Goal: Check status: Check status

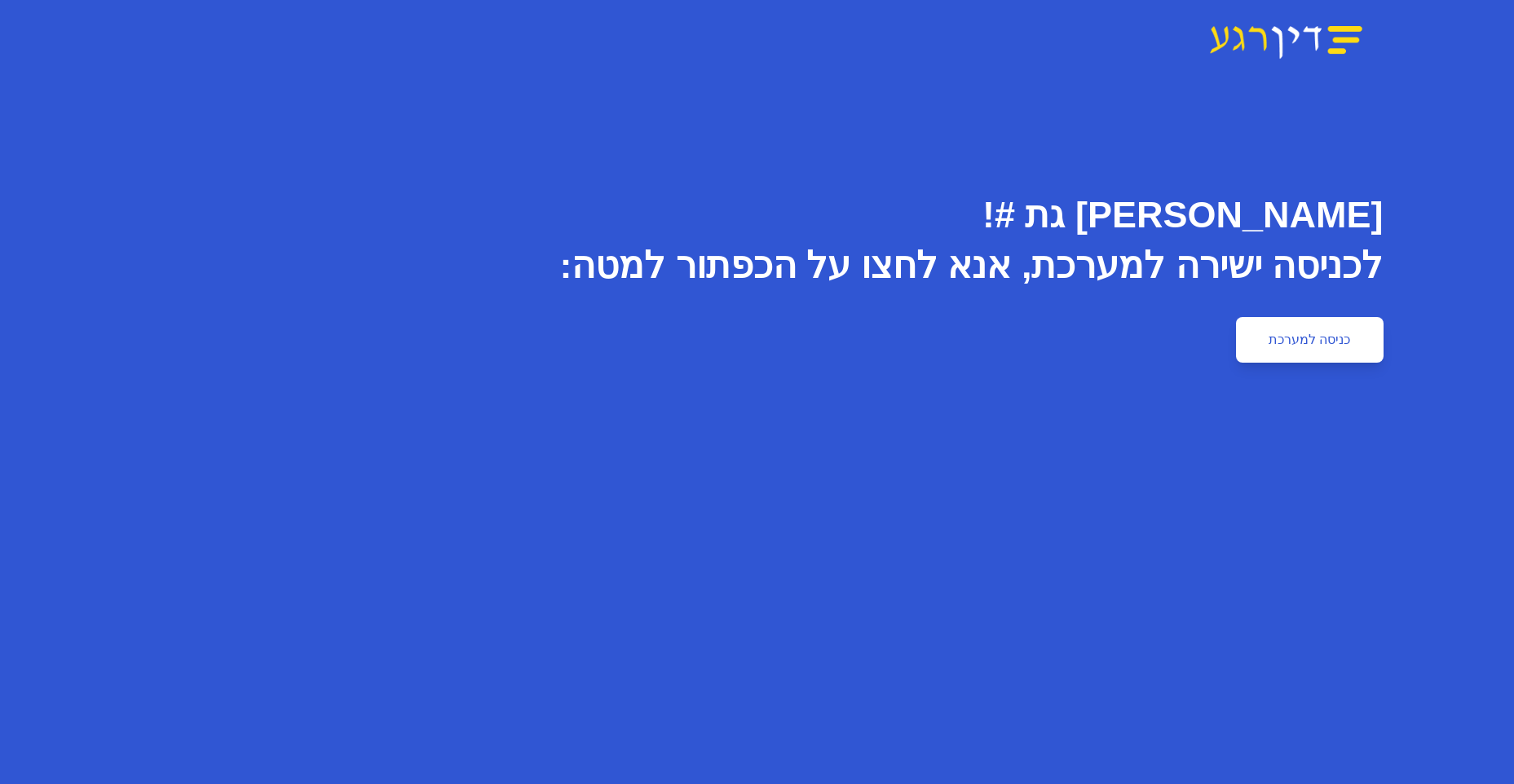
click at [1276, 338] on link "כניסה למערכת" at bounding box center [1309, 339] width 146 height 46
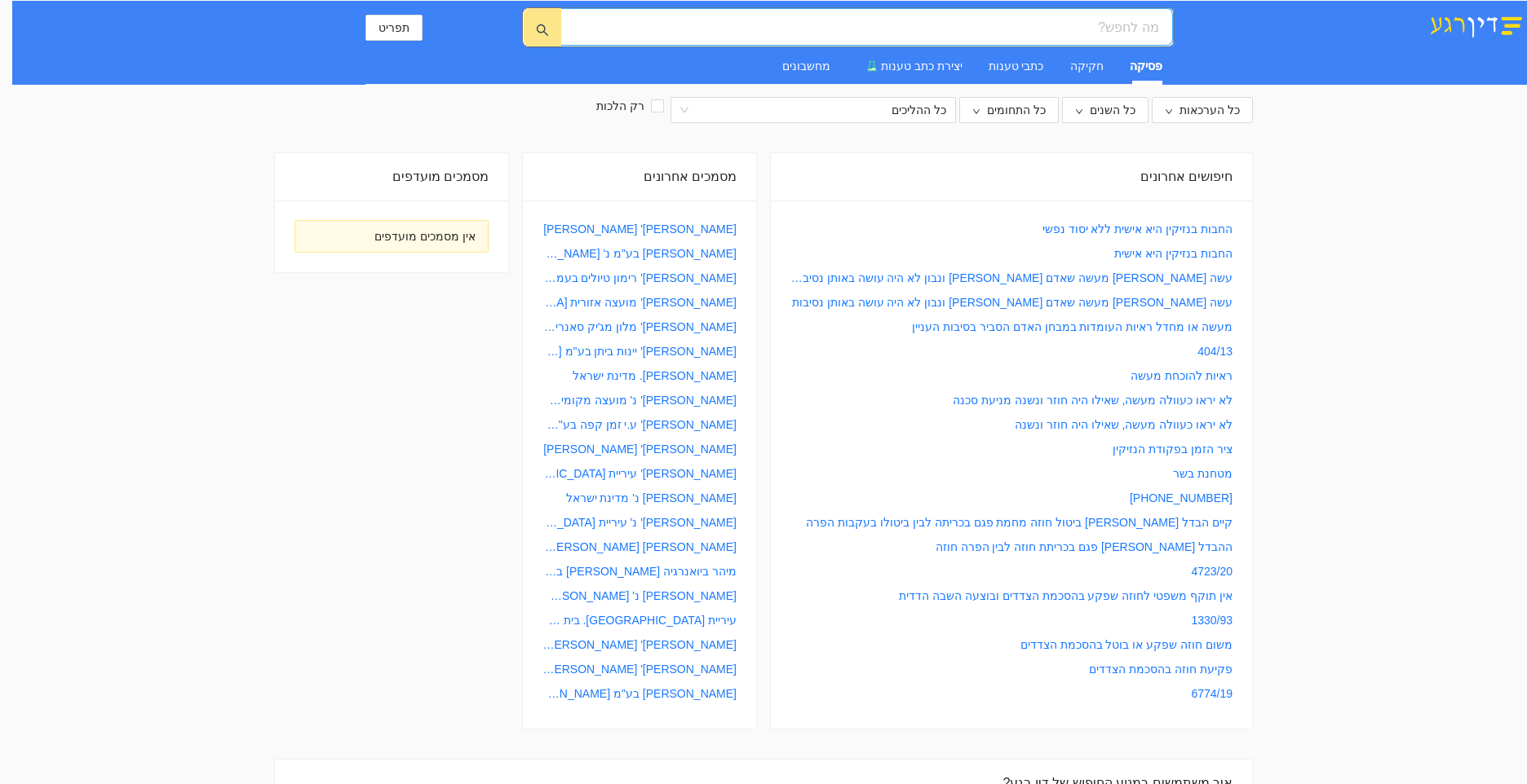
click at [1094, 23] on input "search" at bounding box center [873, 27] width 572 height 21
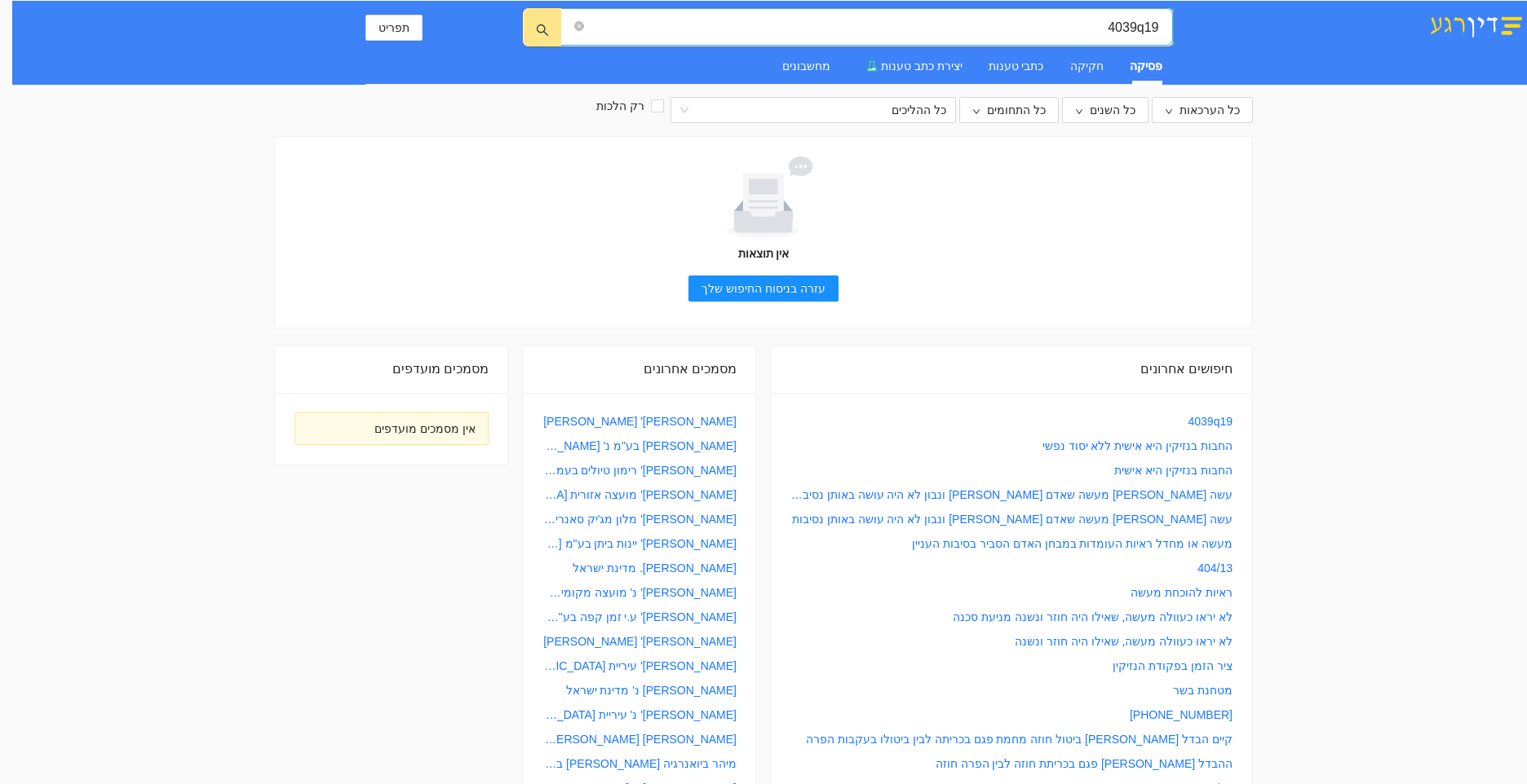
click at [1142, 23] on input "4039q19" at bounding box center [873, 27] width 572 height 21
type input "4039-19"
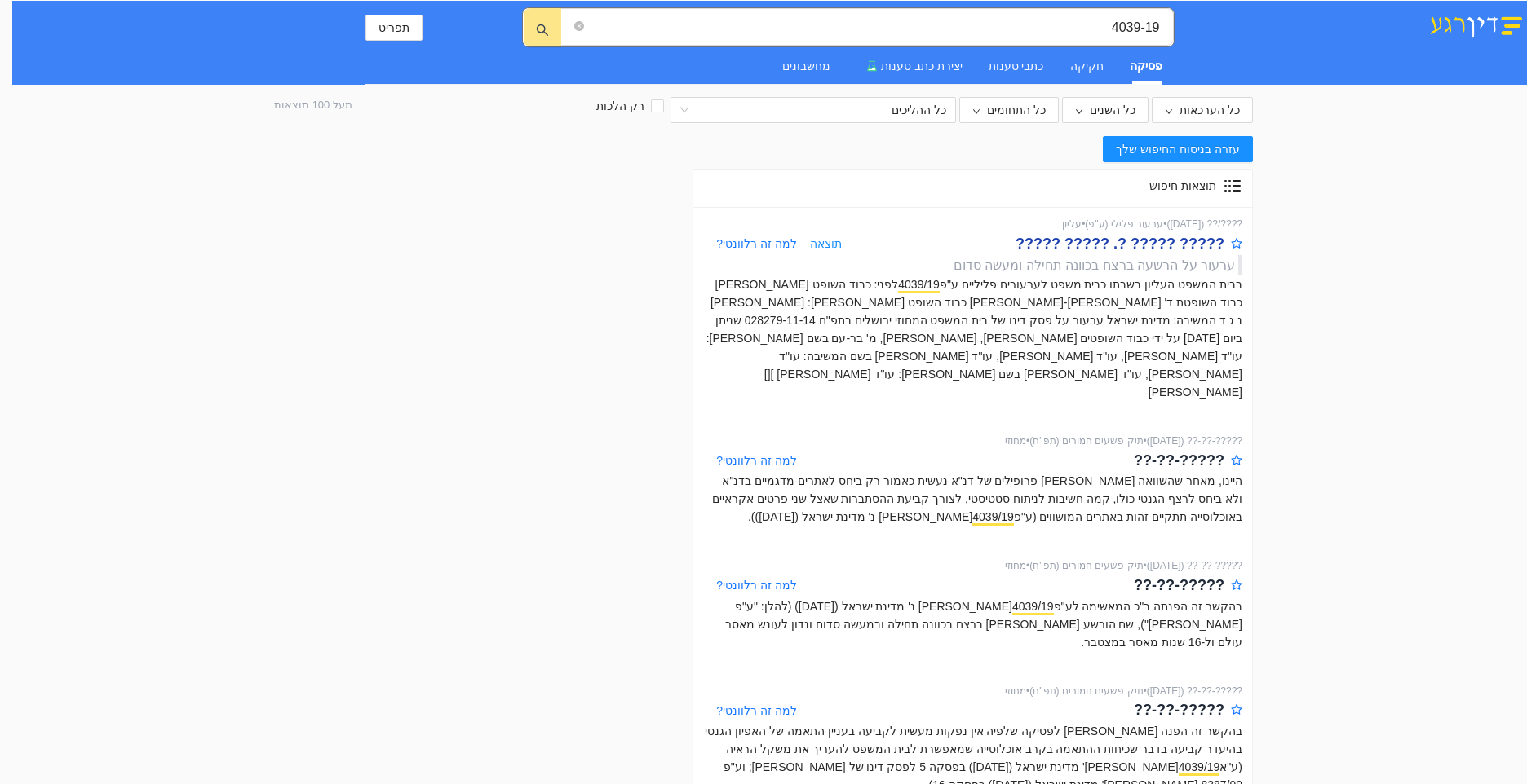
click at [1124, 248] on div "????? ????? ?. ????? ?????" at bounding box center [1120, 244] width 209 height 23
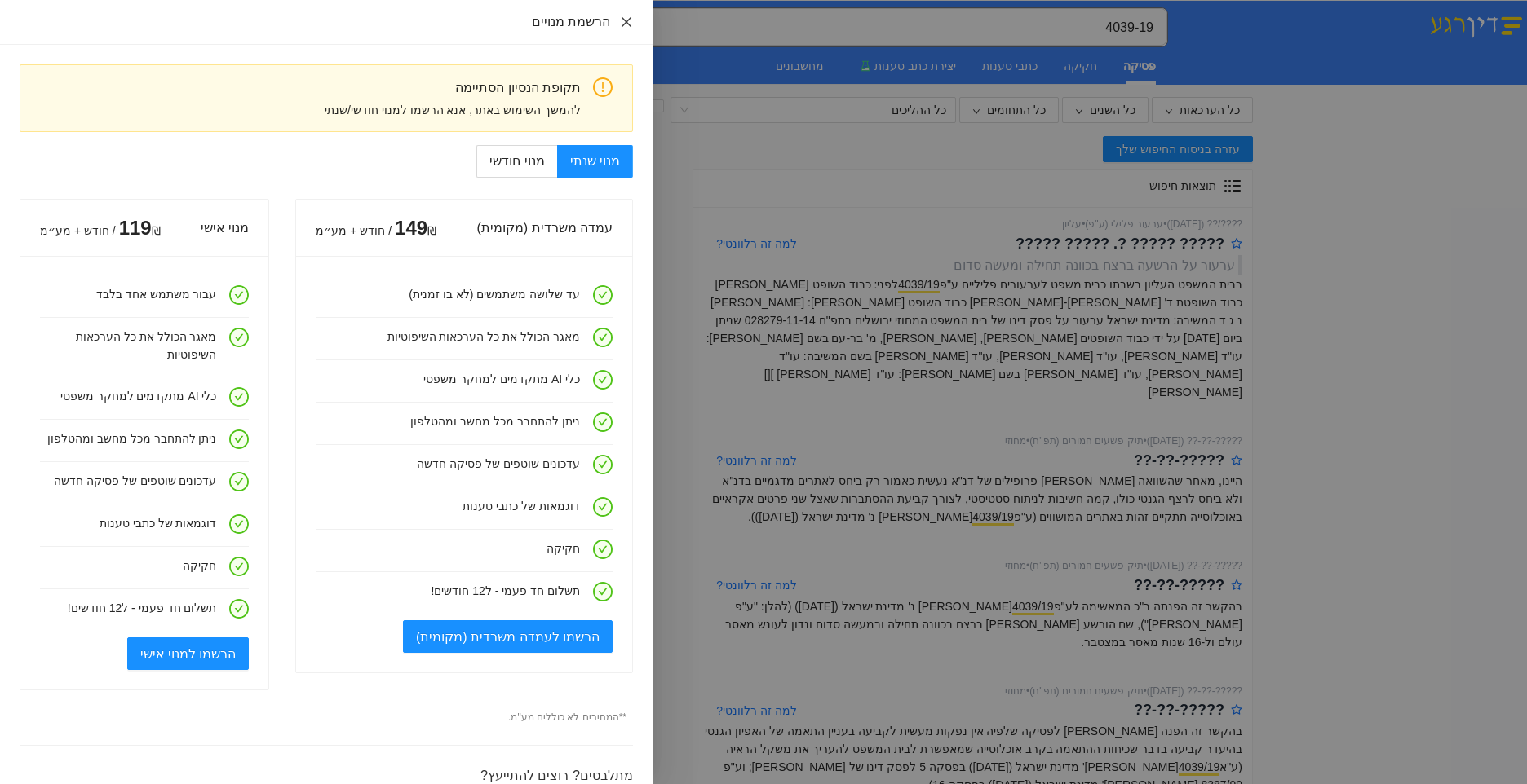
click at [623, 23] on icon "close" at bounding box center [626, 21] width 13 height 13
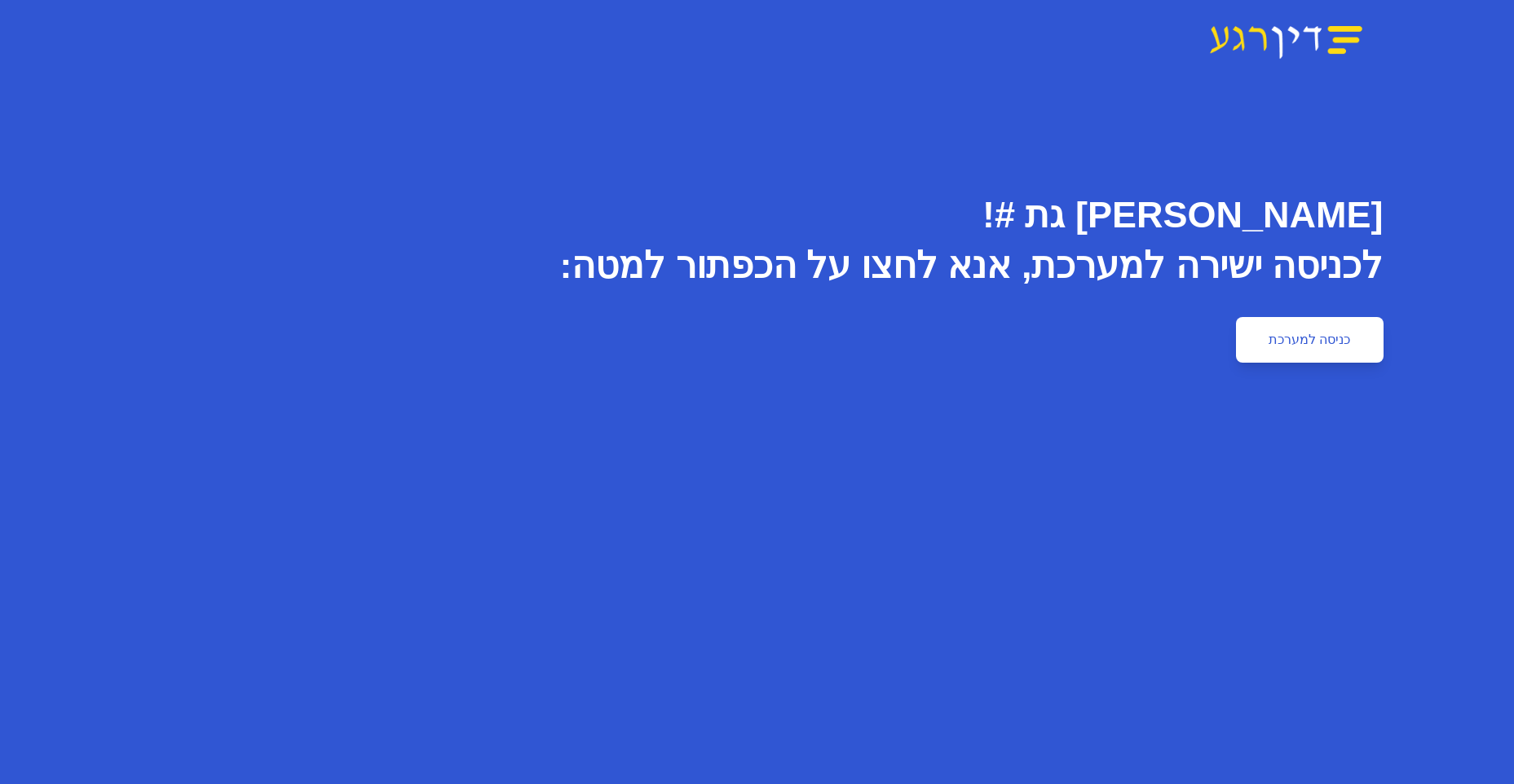
click at [1308, 345] on link "כניסה למערכת" at bounding box center [1309, 339] width 146 height 46
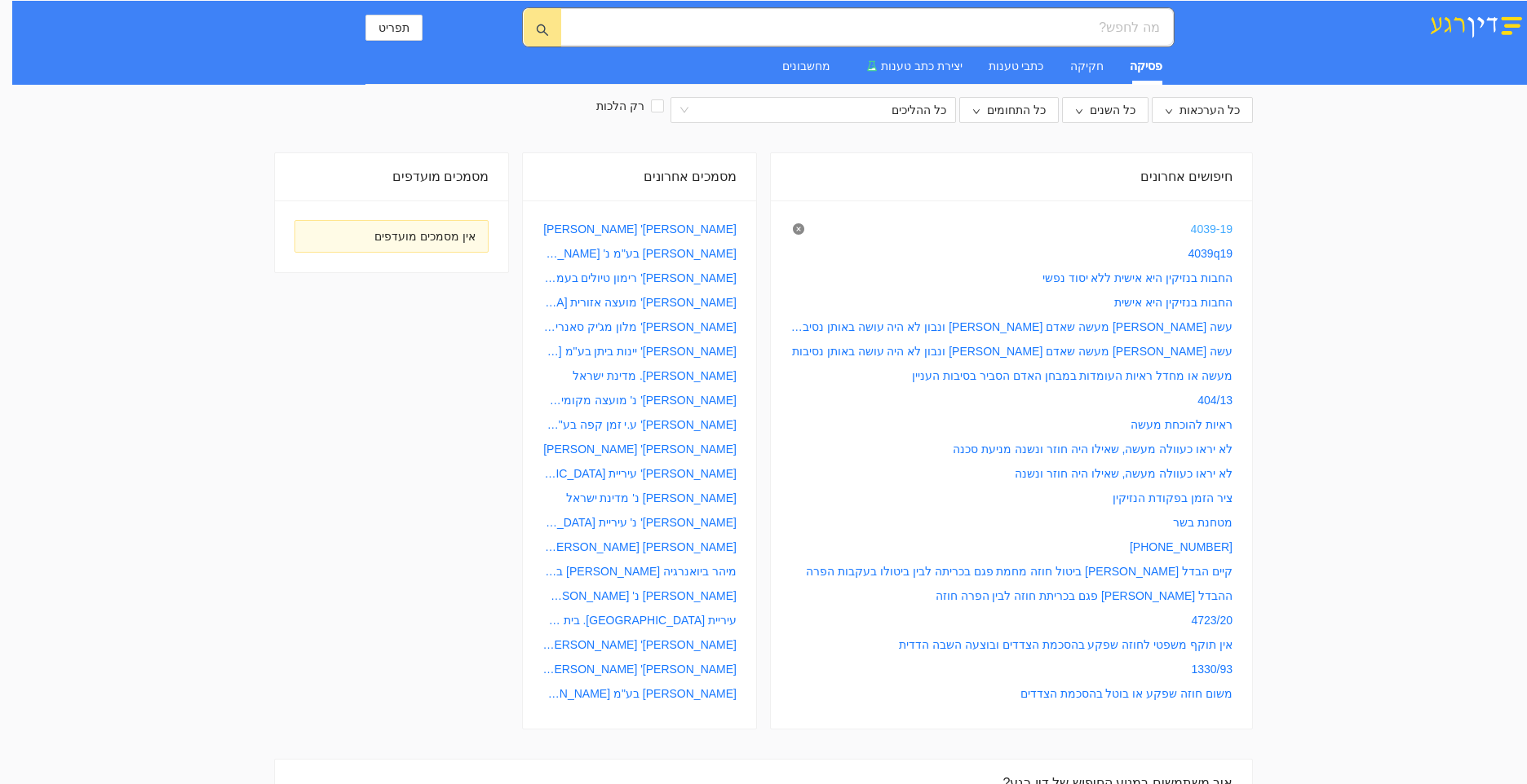
click at [1220, 228] on link "4039-19" at bounding box center [1212, 229] width 42 height 18
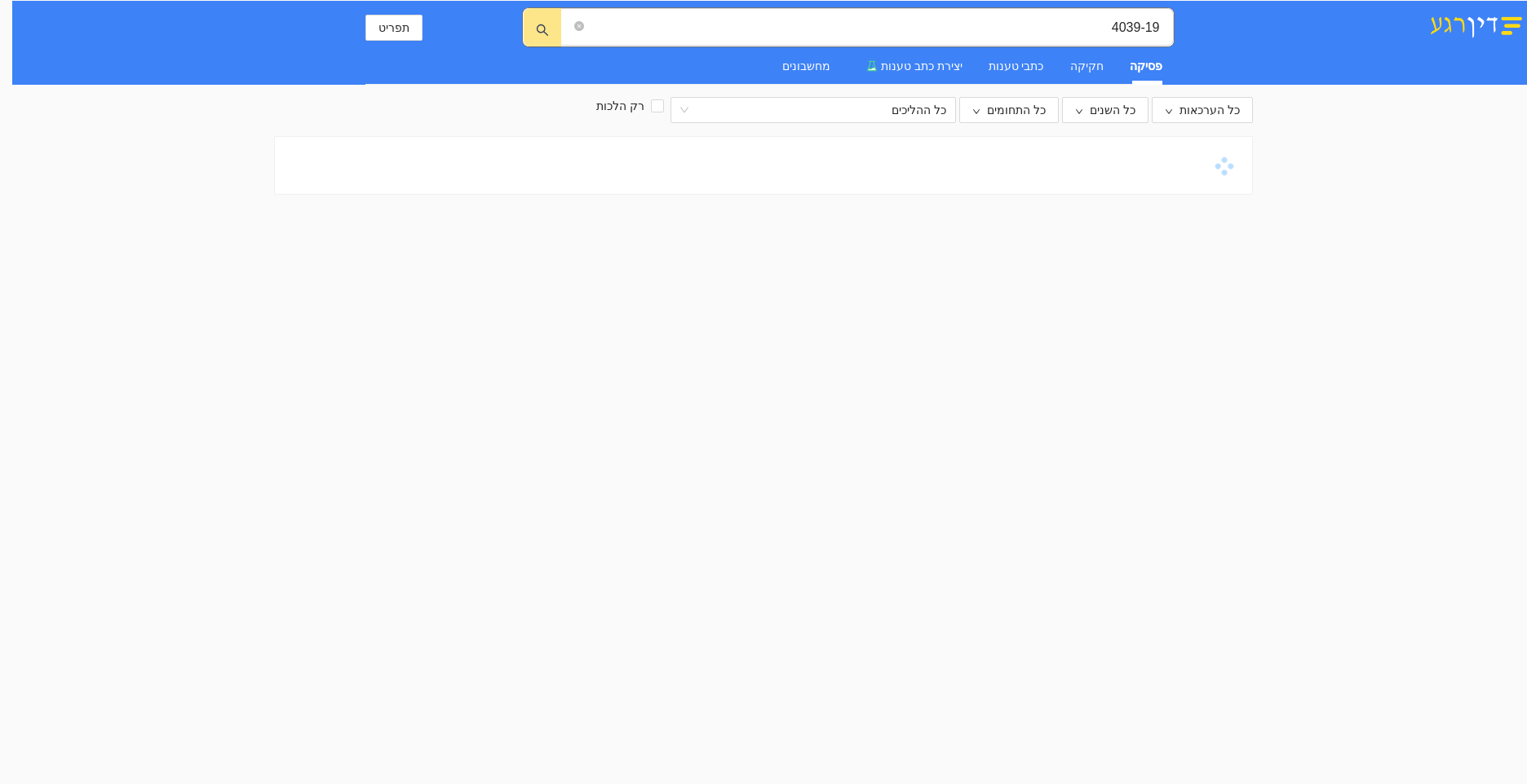
type input "4039-19"
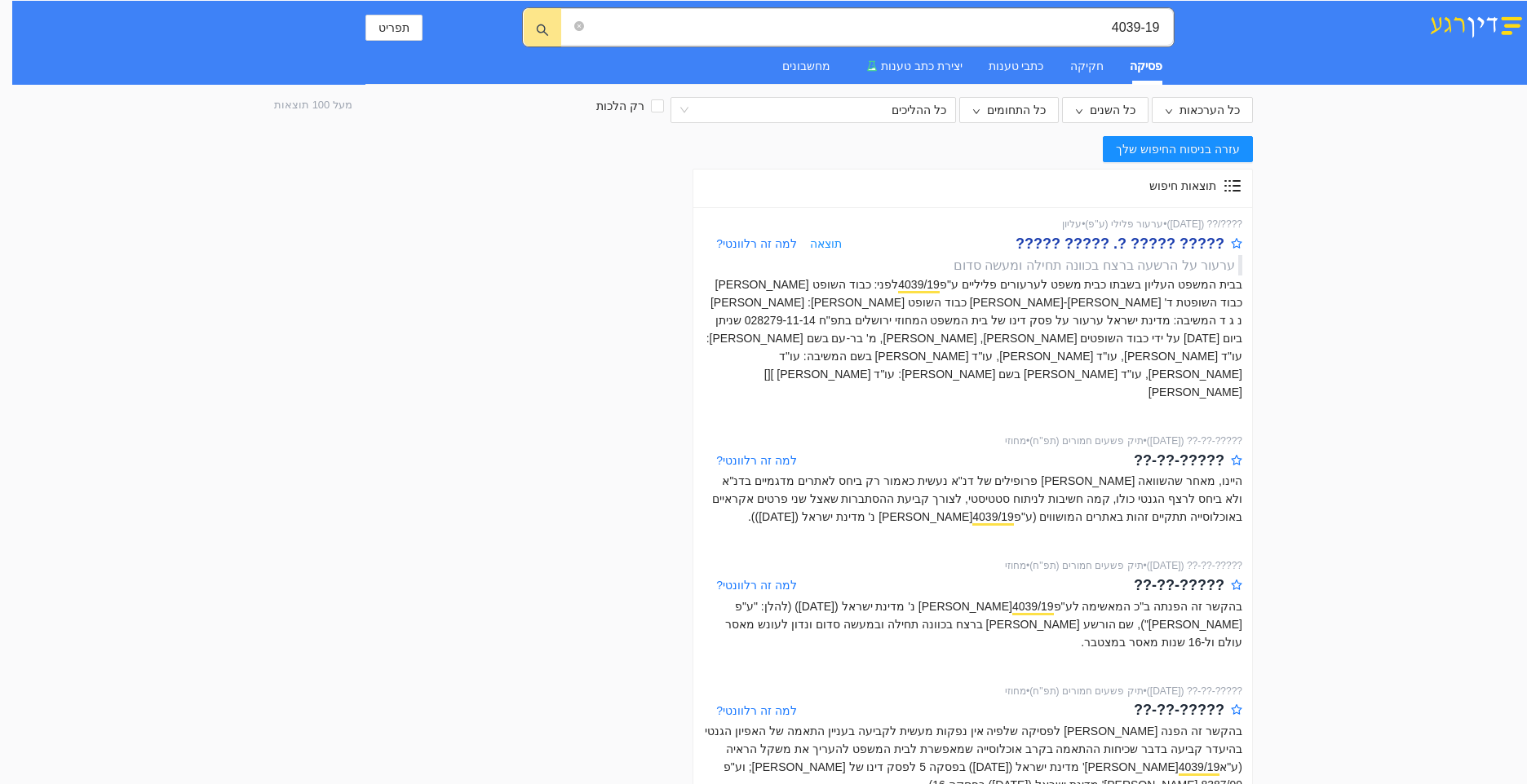
click at [1081, 233] on div "????? ????? ?. ????? ?????" at bounding box center [1120, 244] width 209 height 23
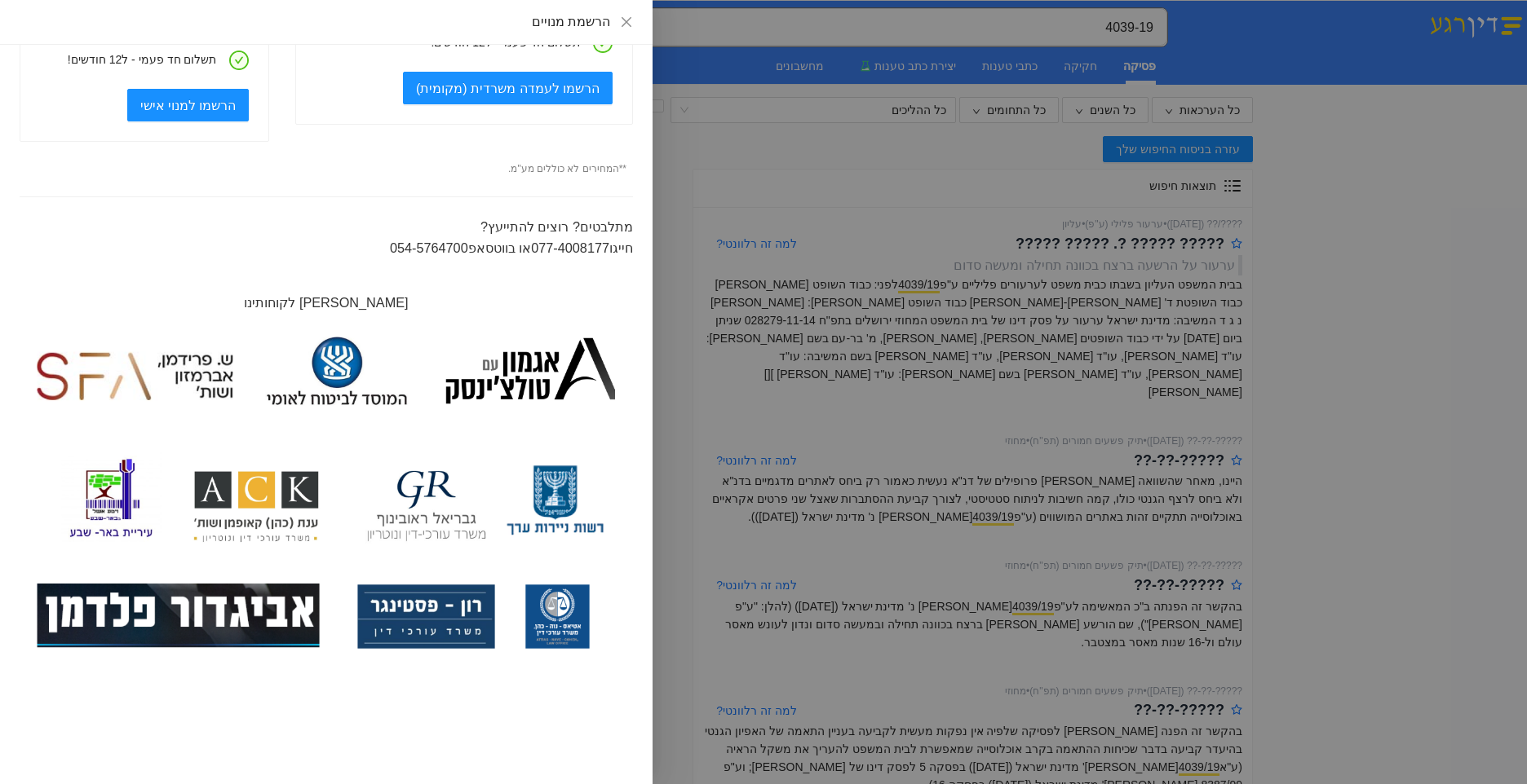
scroll to position [304, 0]
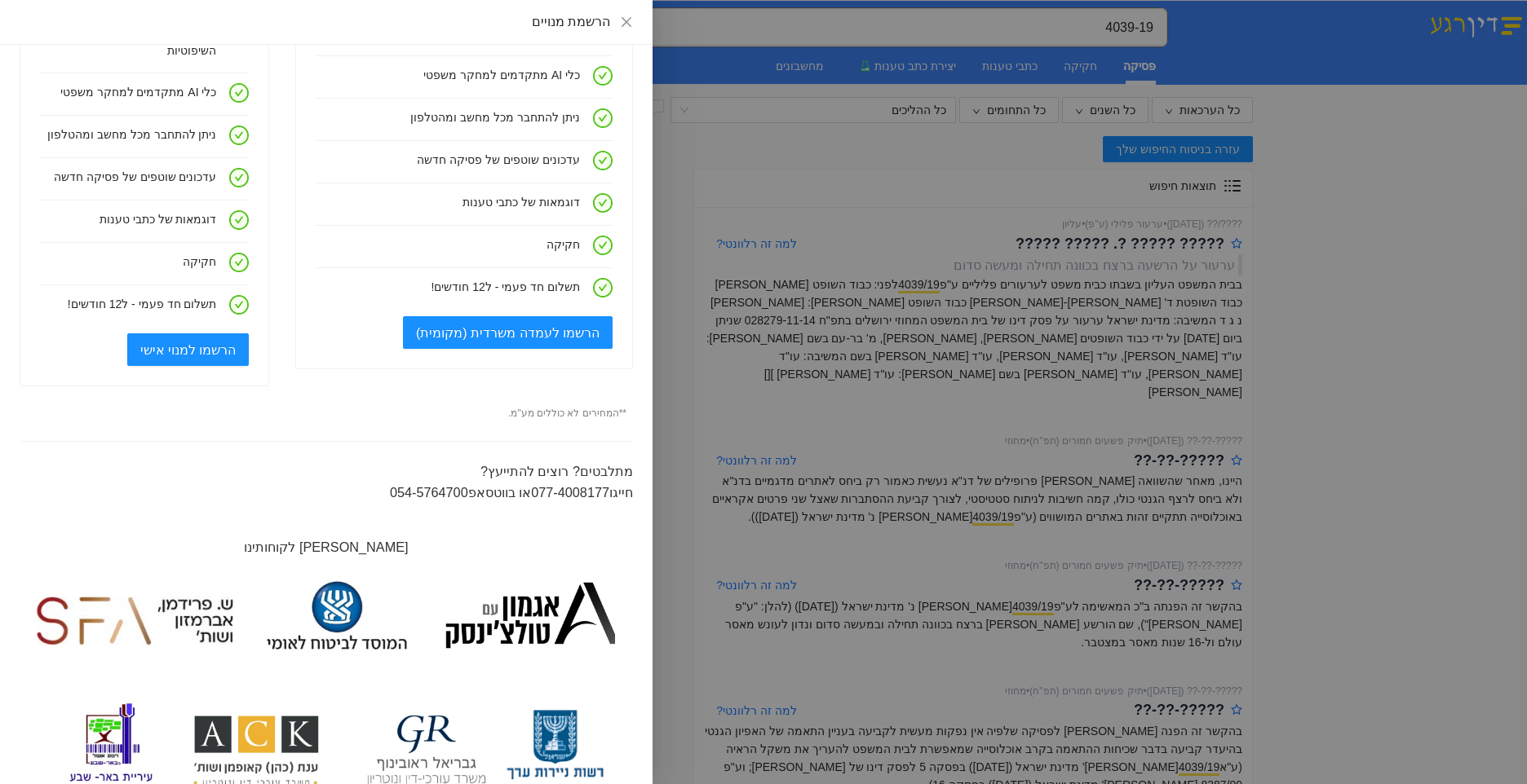
click at [613, 23] on div "הרשמת מנויים" at bounding box center [326, 22] width 613 height 18
click at [622, 16] on icon "close" at bounding box center [626, 21] width 13 height 13
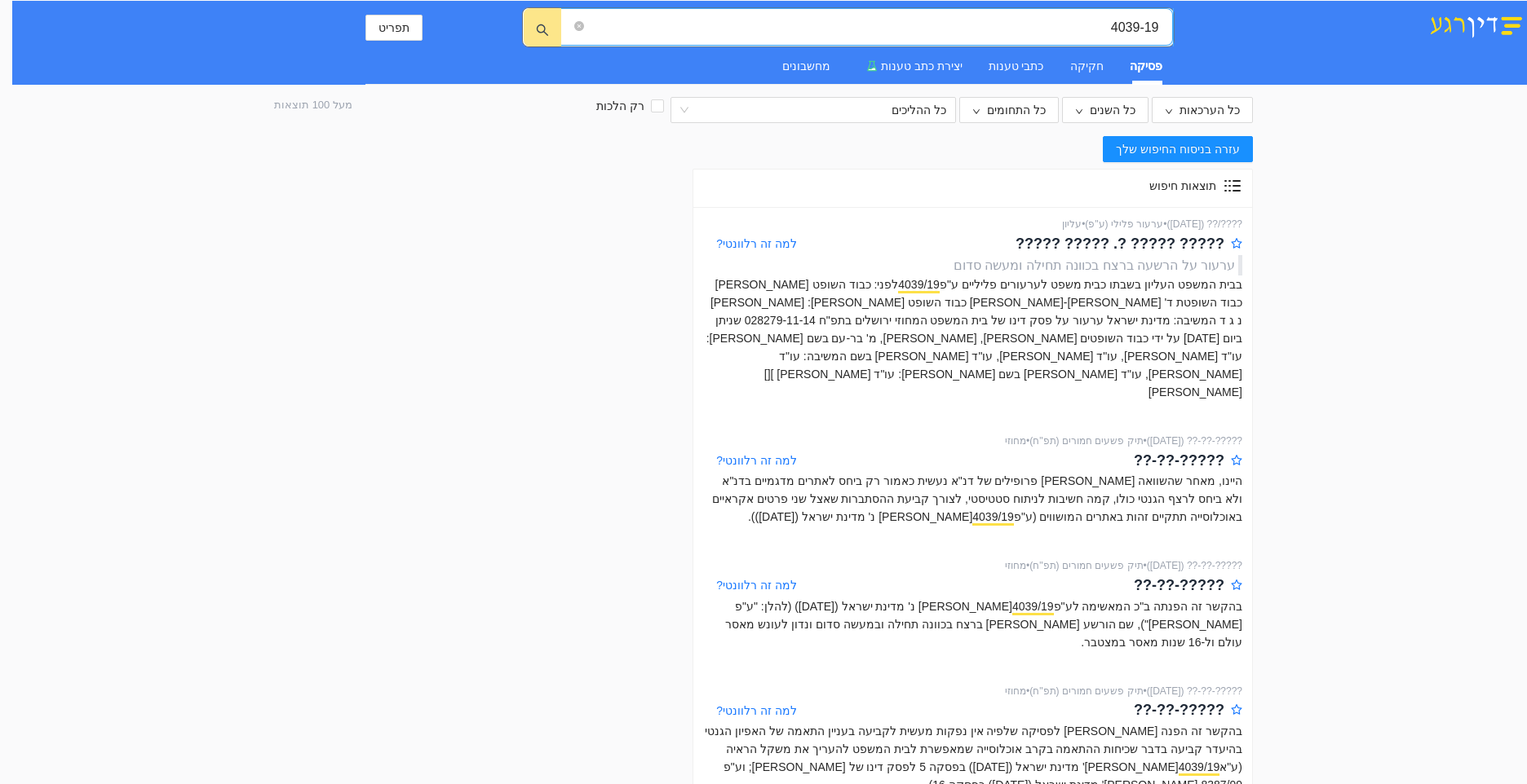
click at [1080, 22] on input "4039-19" at bounding box center [873, 27] width 572 height 21
